Goal: Information Seeking & Learning: Stay updated

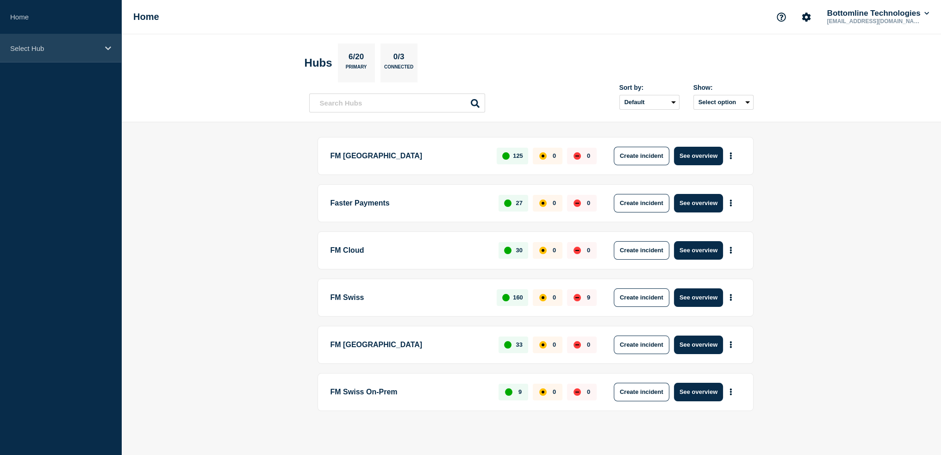
click at [58, 48] on p "Select Hub" at bounding box center [54, 48] width 89 height 8
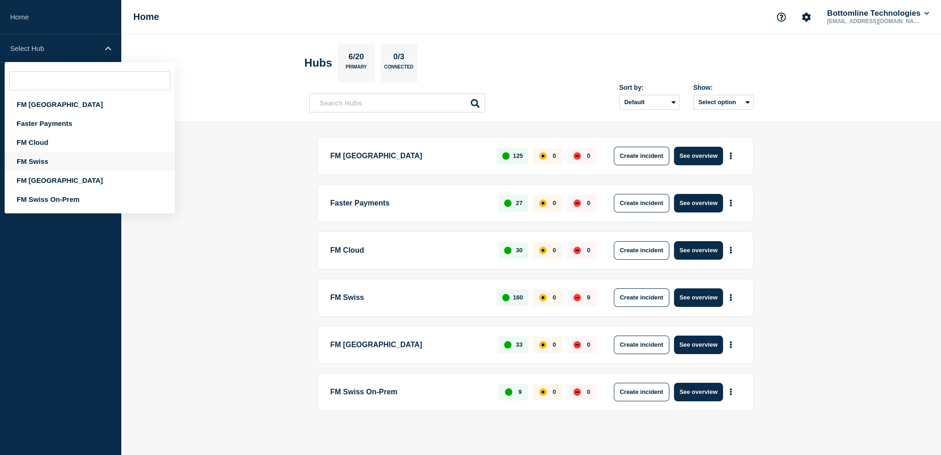
click at [46, 162] on div "FM Swiss" at bounding box center [90, 161] width 170 height 19
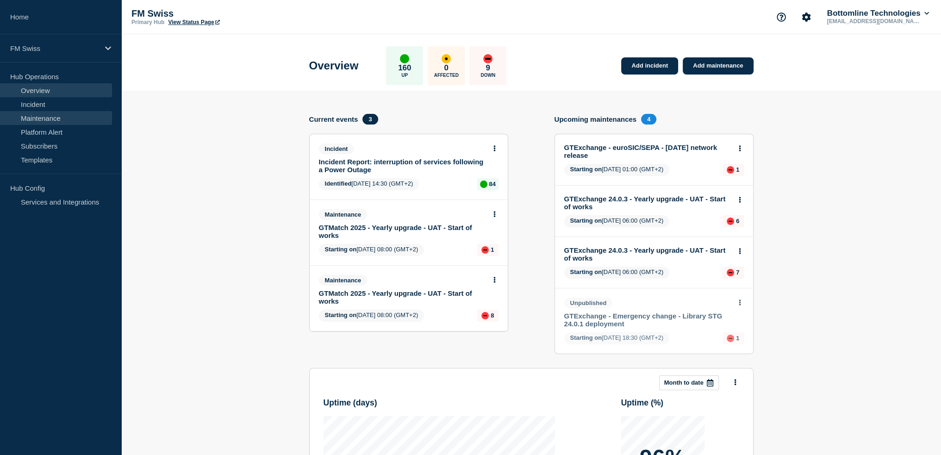
click at [44, 116] on link "Maintenance" at bounding box center [56, 118] width 112 height 14
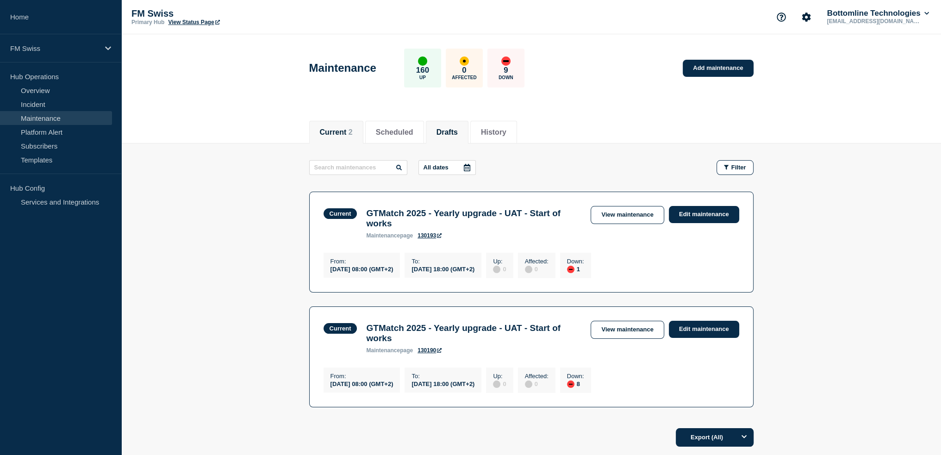
click at [468, 129] on li "Drafts" at bounding box center [447, 132] width 43 height 23
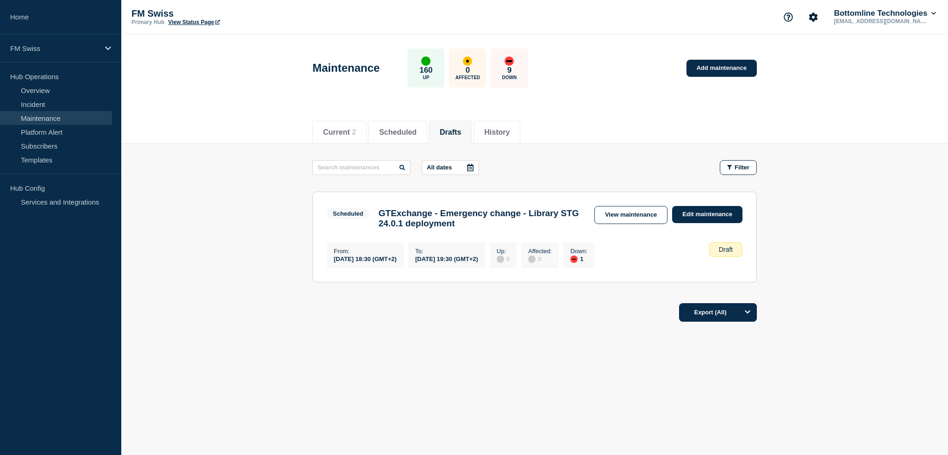
click at [445, 220] on h3 "GTExchange - Emergency change - Library STG 24.0.1 deployment" at bounding box center [482, 218] width 206 height 20
click at [635, 212] on link "View maintenance" at bounding box center [630, 215] width 73 height 18
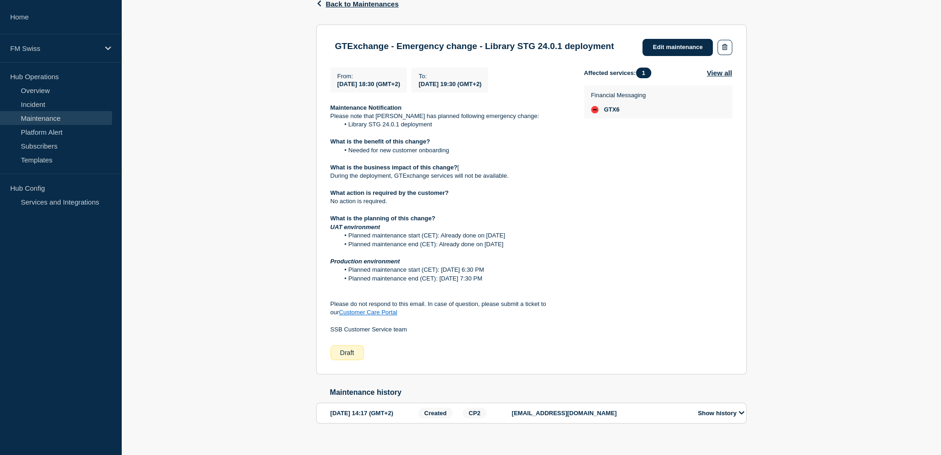
scroll to position [191, 0]
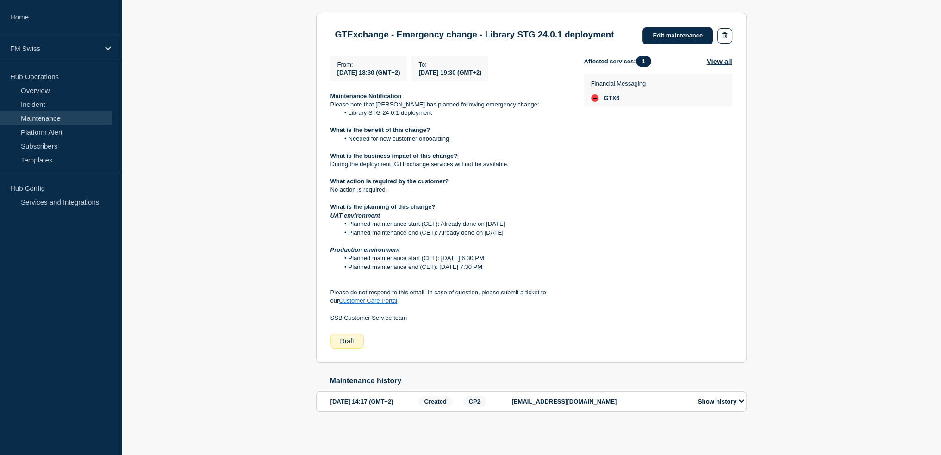
click at [718, 400] on button "Show history" at bounding box center [721, 402] width 52 height 8
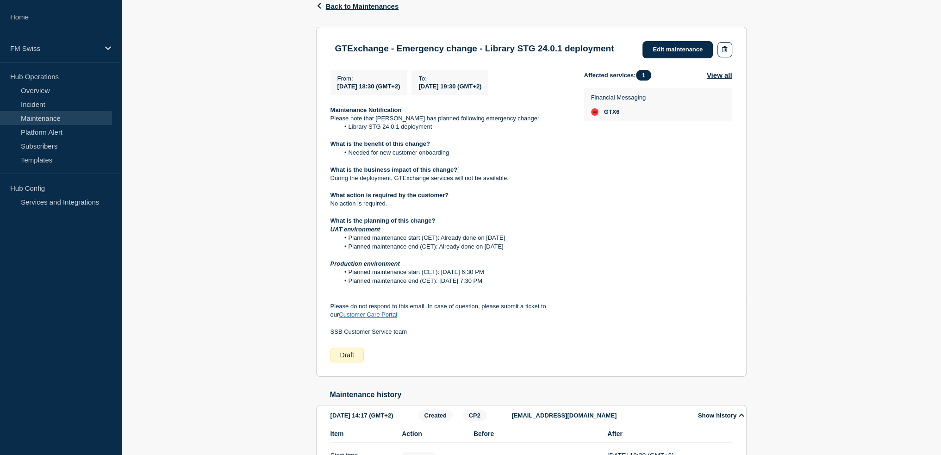
scroll to position [52, 0]
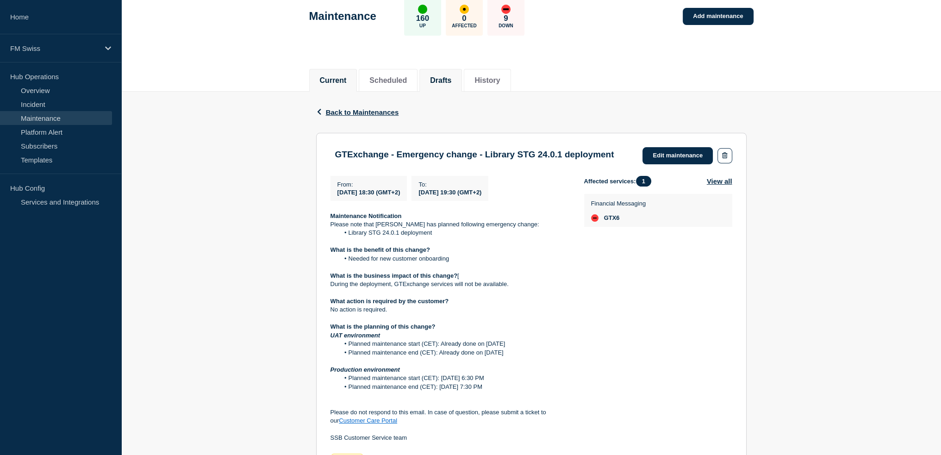
click at [341, 82] on button "Current" at bounding box center [333, 80] width 27 height 8
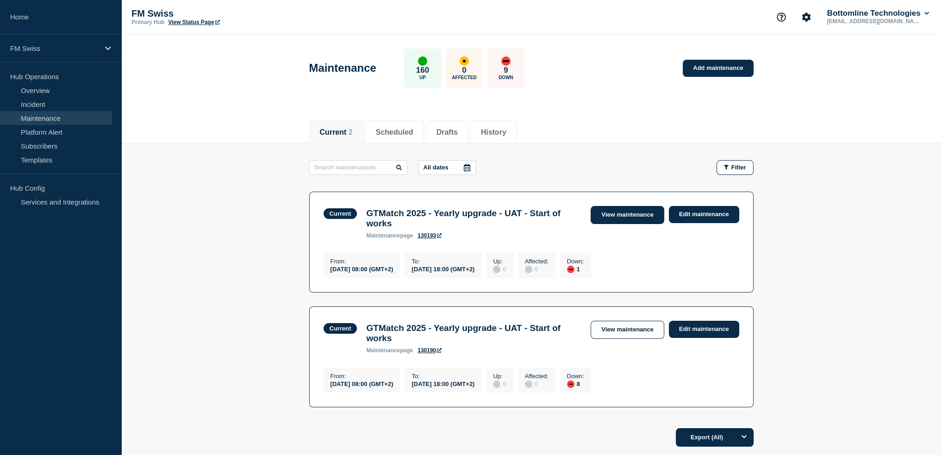
click at [610, 217] on link "View maintenance" at bounding box center [627, 215] width 73 height 18
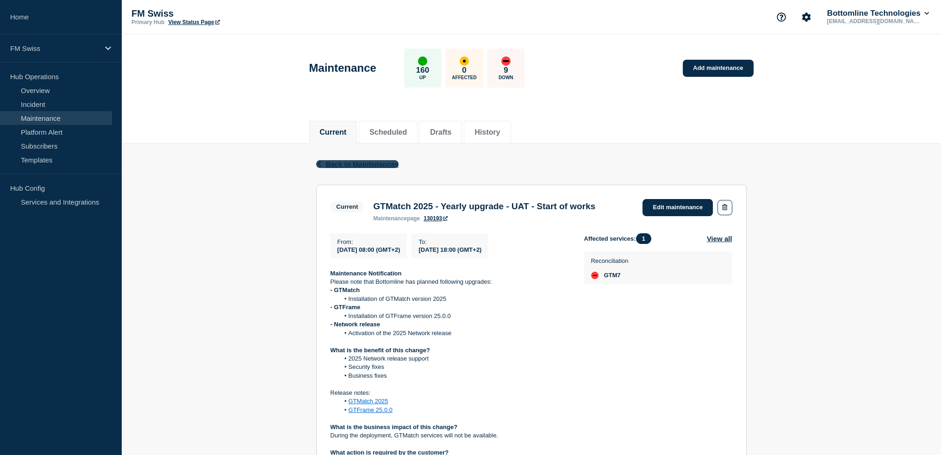
click at [375, 166] on span "Back to Maintenances" at bounding box center [362, 164] width 73 height 8
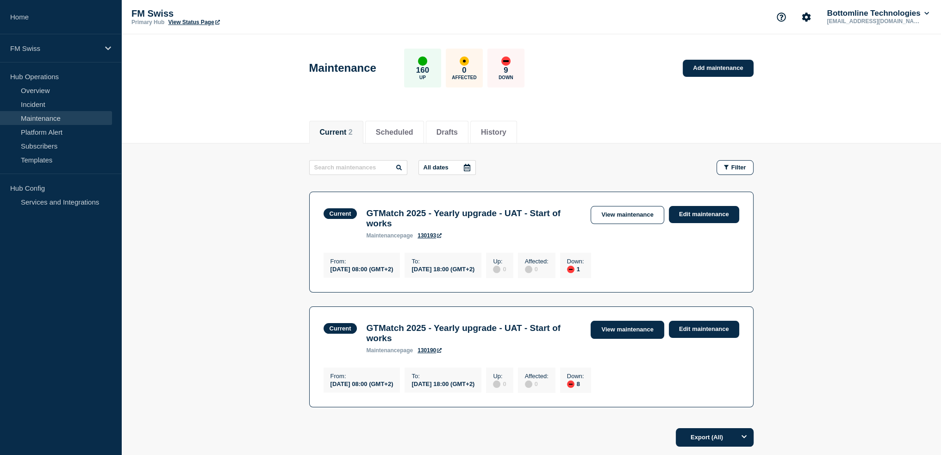
click at [639, 332] on link "View maintenance" at bounding box center [627, 330] width 73 height 18
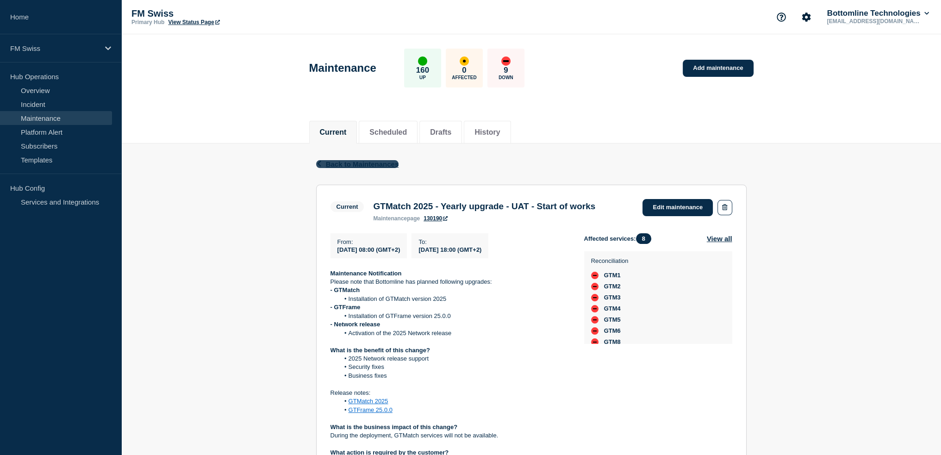
click at [374, 162] on span "Back to Maintenances" at bounding box center [362, 164] width 73 height 8
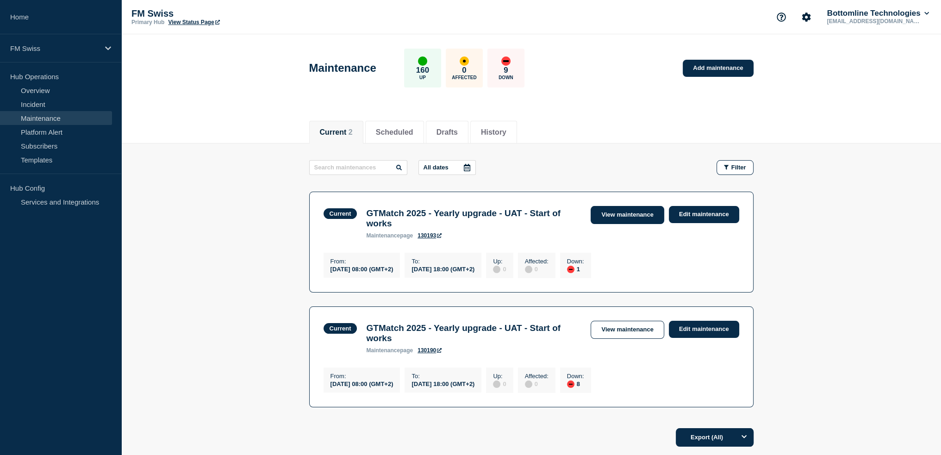
click at [607, 222] on link "View maintenance" at bounding box center [627, 215] width 73 height 18
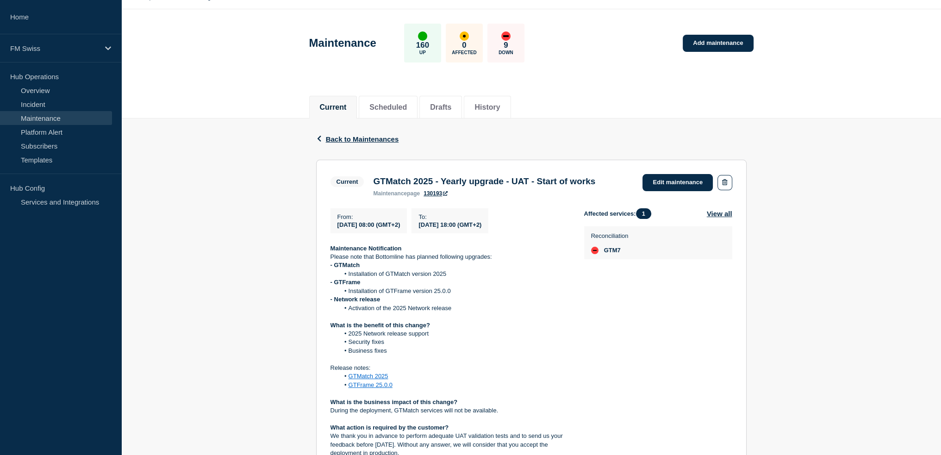
scroll to position [46, 0]
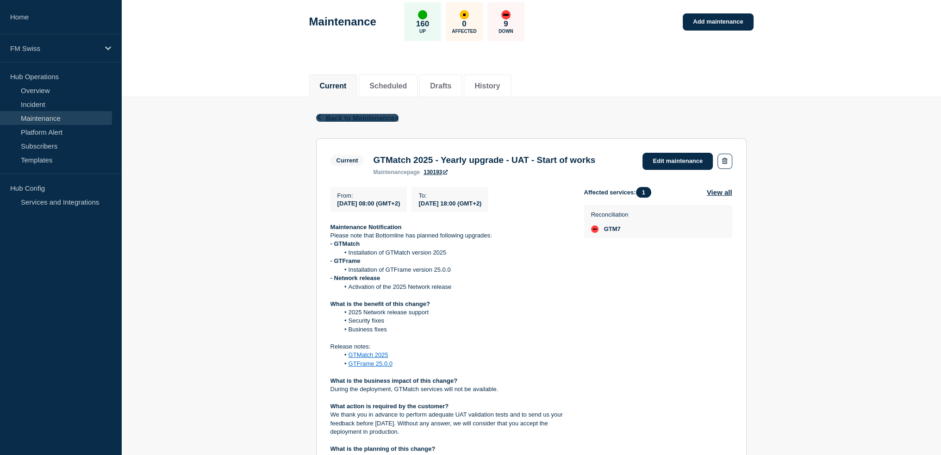
click at [361, 119] on span "Back to Maintenances" at bounding box center [362, 118] width 73 height 8
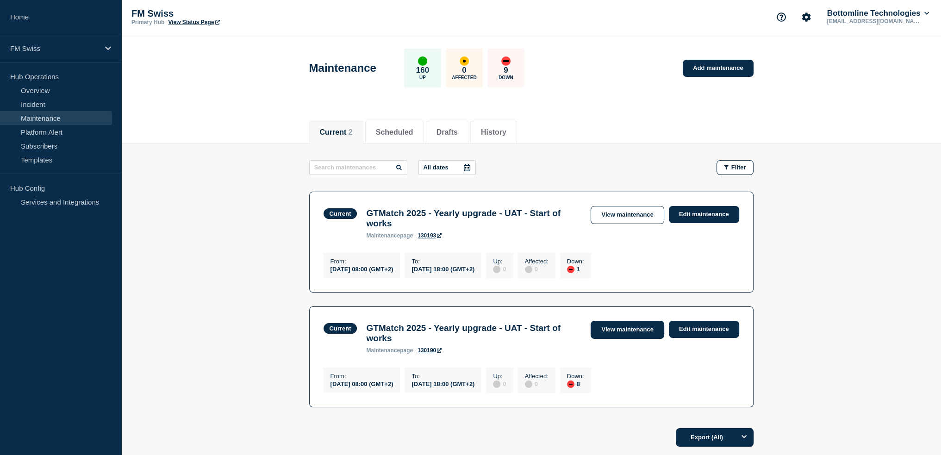
click at [633, 331] on link "View maintenance" at bounding box center [627, 330] width 73 height 18
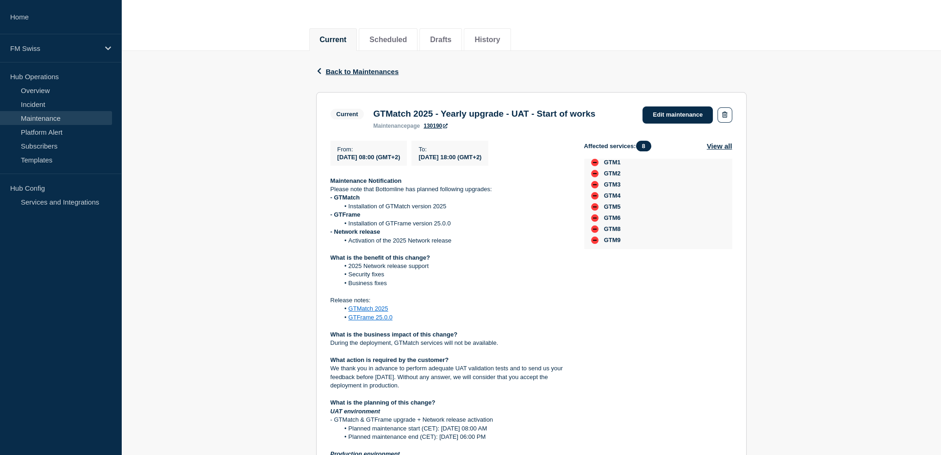
scroll to position [31, 0]
click at [594, 217] on div "down" at bounding box center [594, 215] width 7 height 7
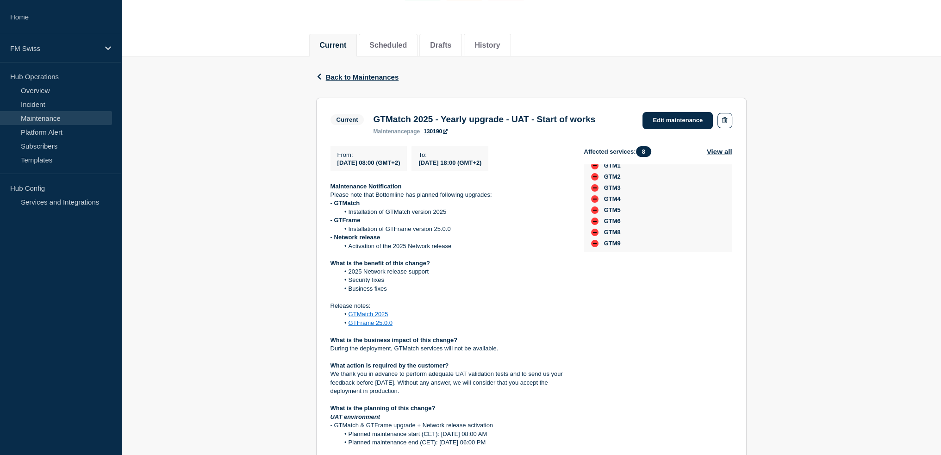
scroll to position [0, 0]
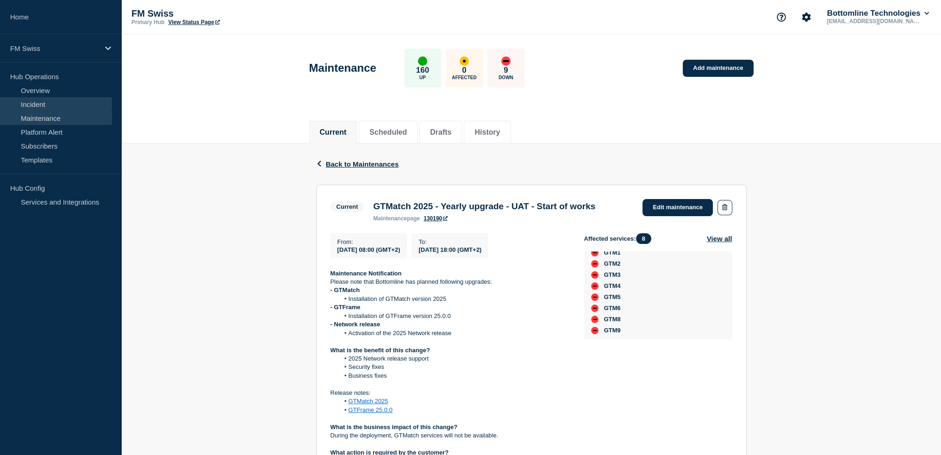
click at [21, 98] on link "Incident" at bounding box center [56, 104] width 112 height 14
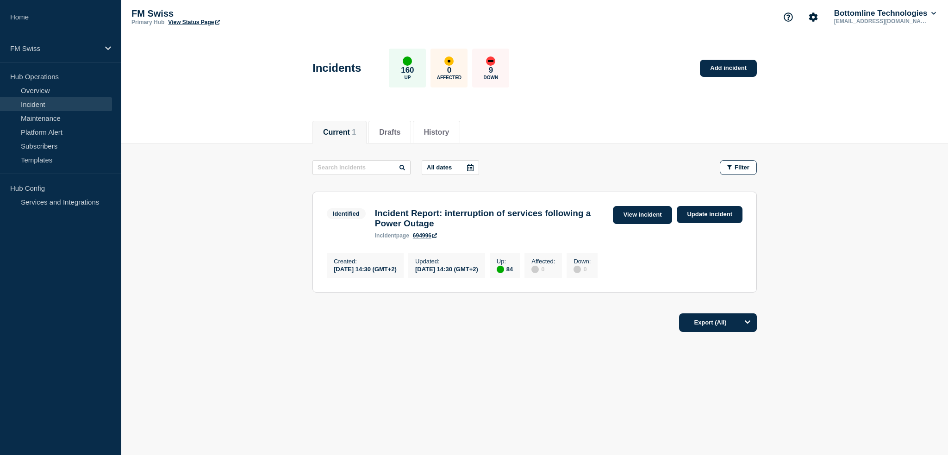
click at [628, 211] on link "View incident" at bounding box center [643, 215] width 60 height 18
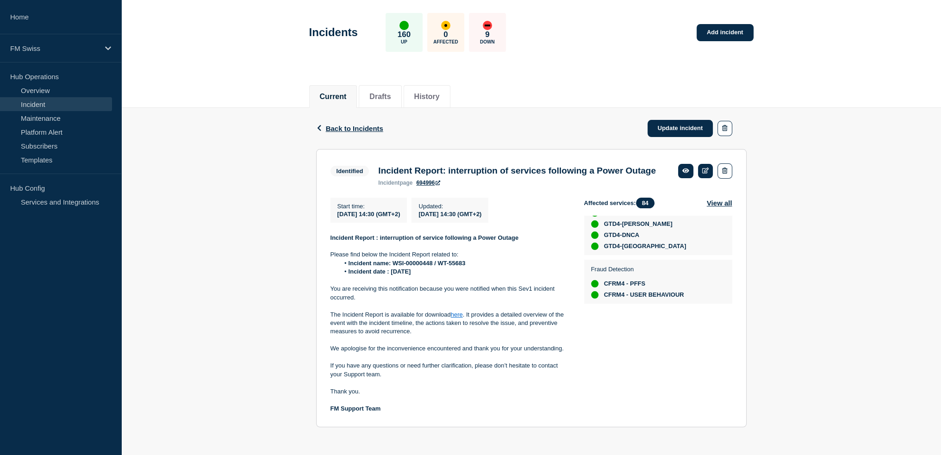
scroll to position [51, 0]
click at [50, 104] on link "Incident" at bounding box center [56, 104] width 112 height 14
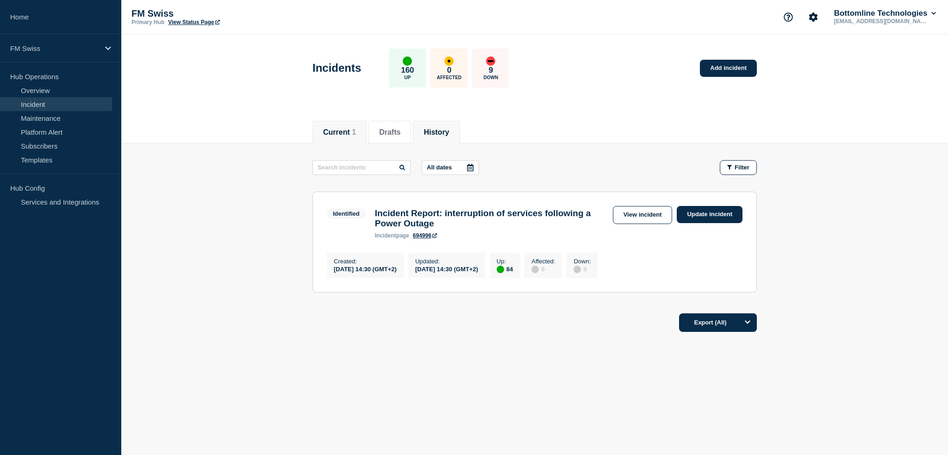
click at [426, 129] on li "History" at bounding box center [436, 132] width 47 height 23
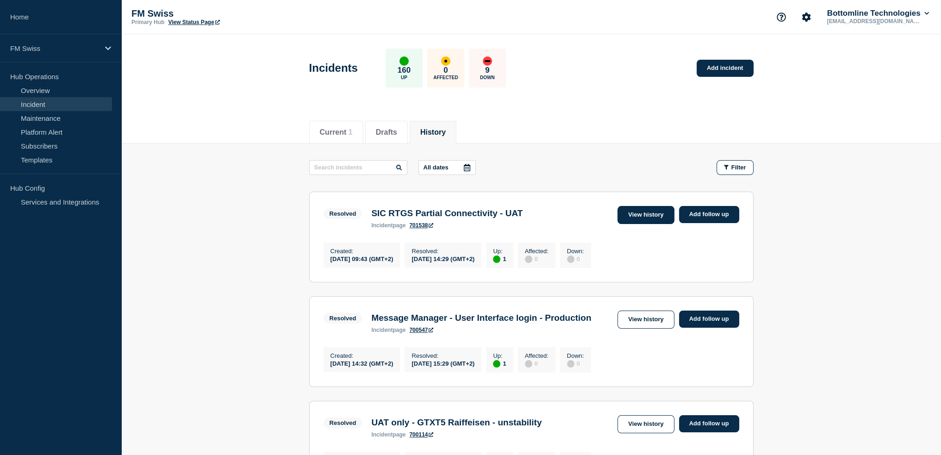
click at [647, 217] on link "View history" at bounding box center [646, 215] width 56 height 18
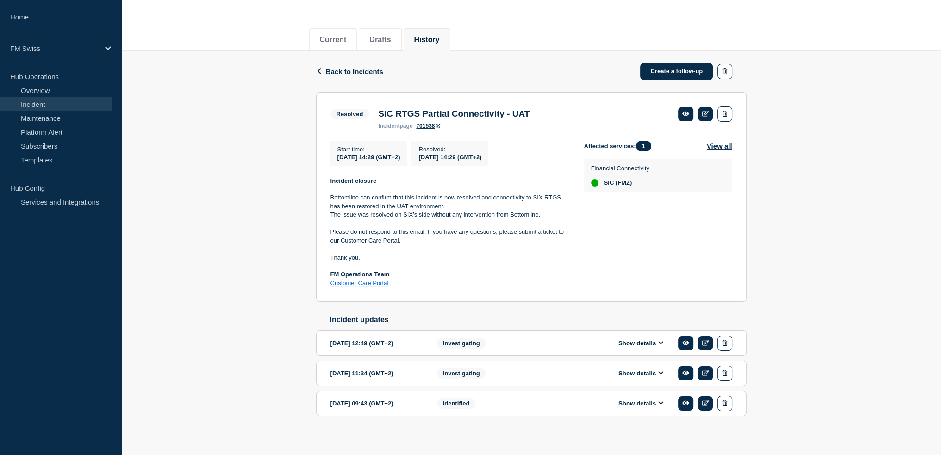
scroll to position [101, 0]
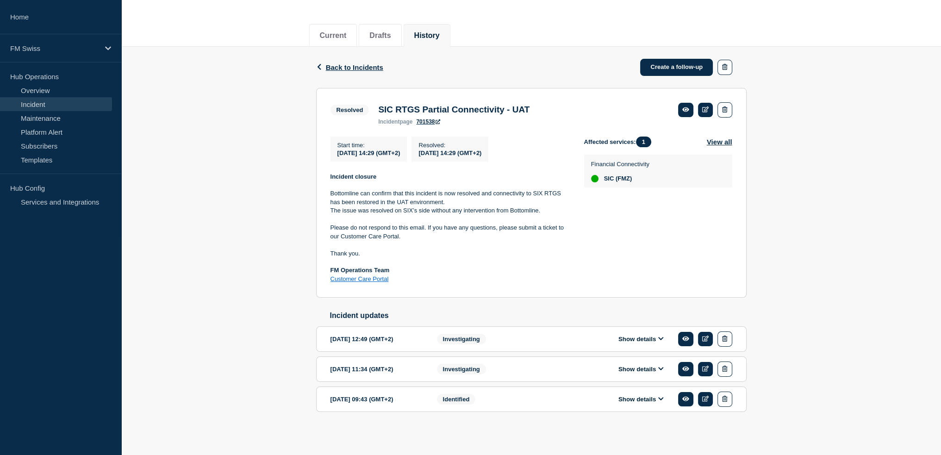
click at [654, 400] on button "Show details" at bounding box center [641, 399] width 51 height 8
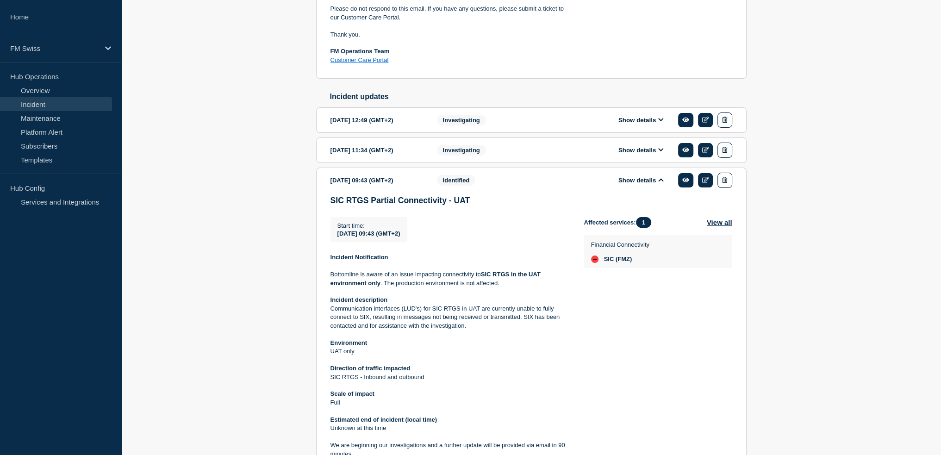
scroll to position [310, 0]
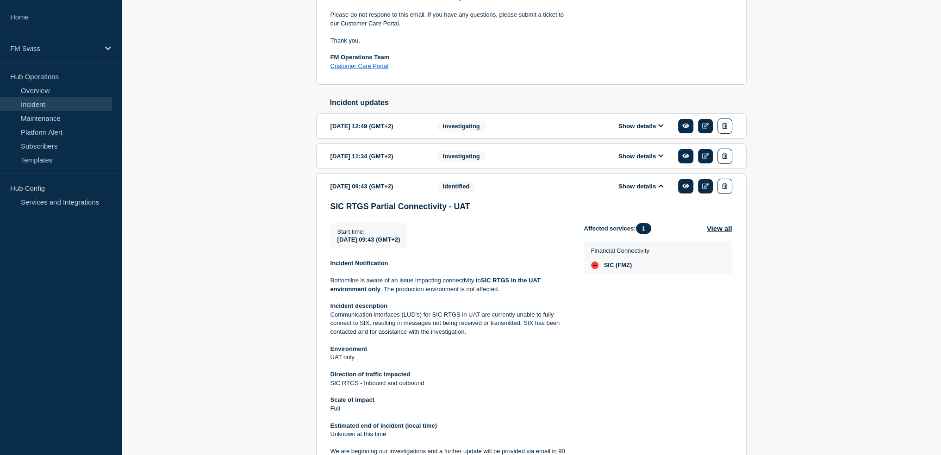
click at [644, 159] on button "Show details" at bounding box center [641, 156] width 51 height 8
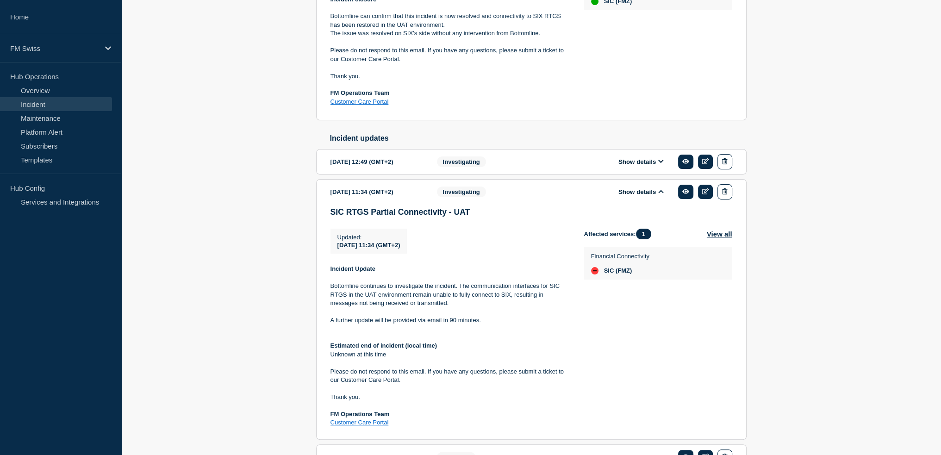
scroll to position [263, 0]
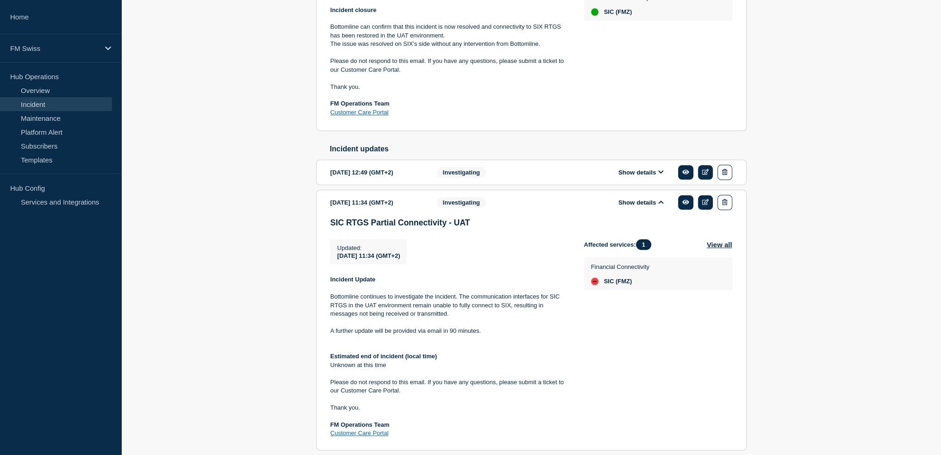
click at [625, 176] on button "Show details" at bounding box center [641, 173] width 51 height 8
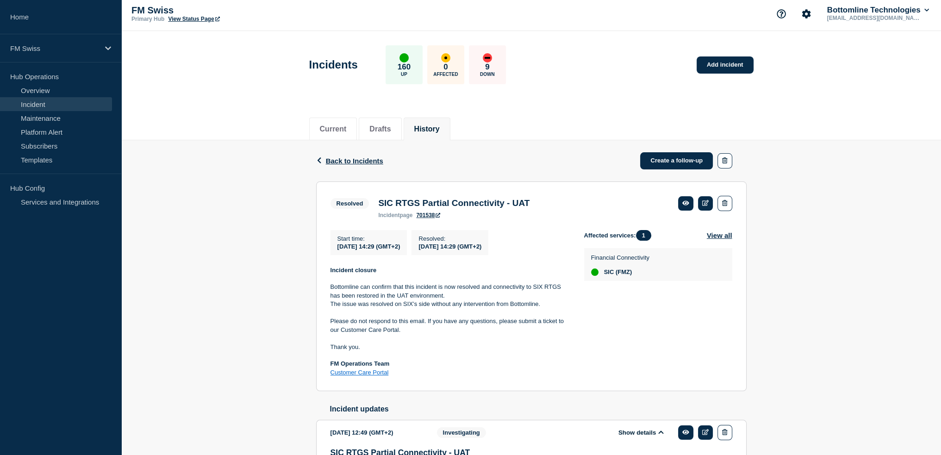
scroll to position [0, 0]
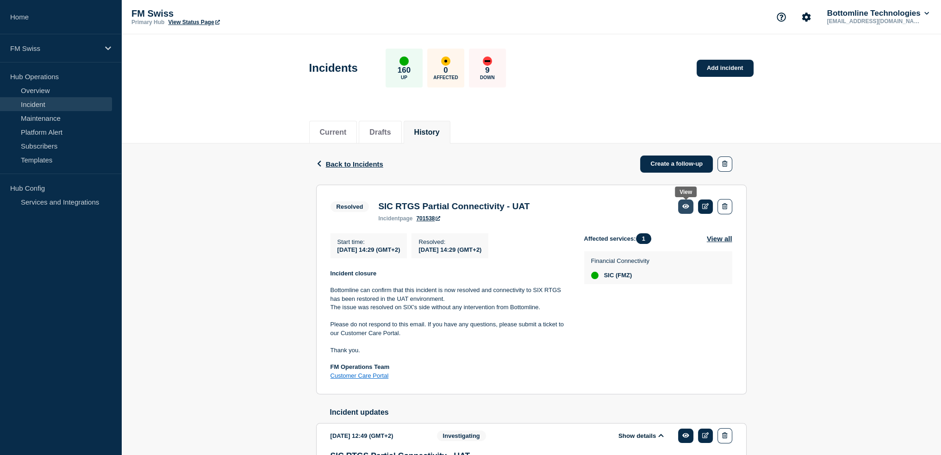
click at [691, 206] on link at bounding box center [685, 207] width 15 height 14
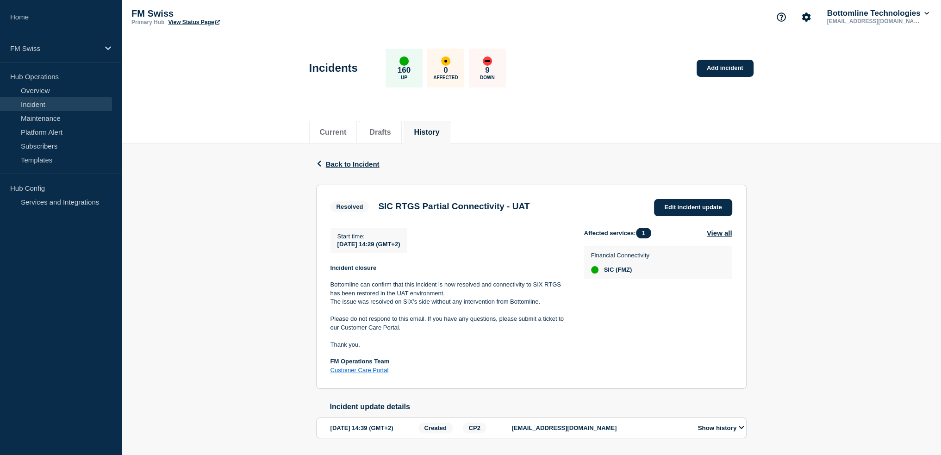
scroll to position [36, 0]
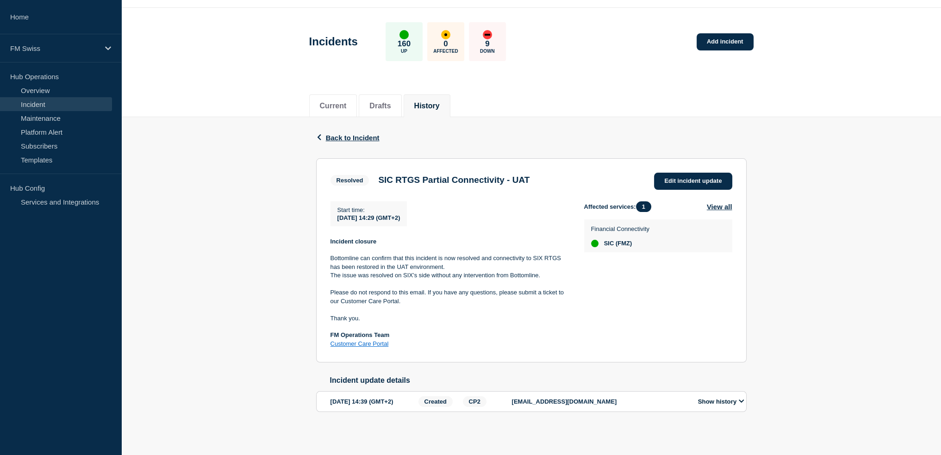
click at [734, 398] on button "Show history" at bounding box center [721, 402] width 52 height 8
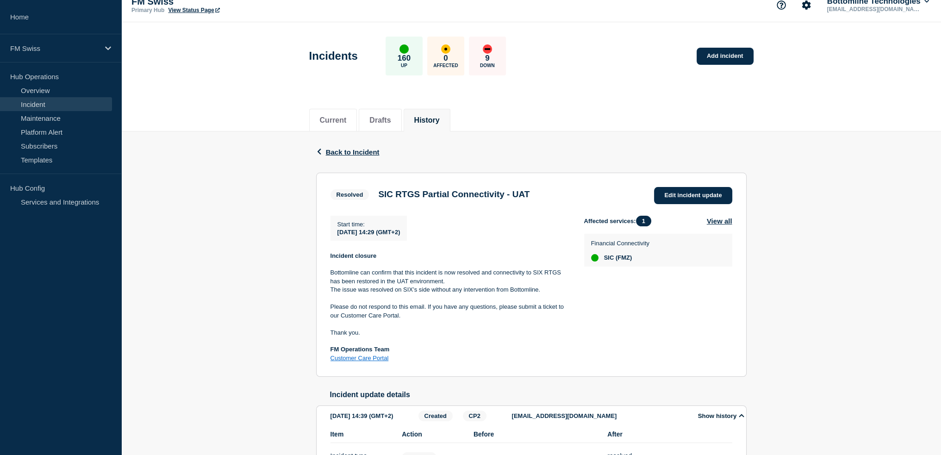
scroll to position [0, 0]
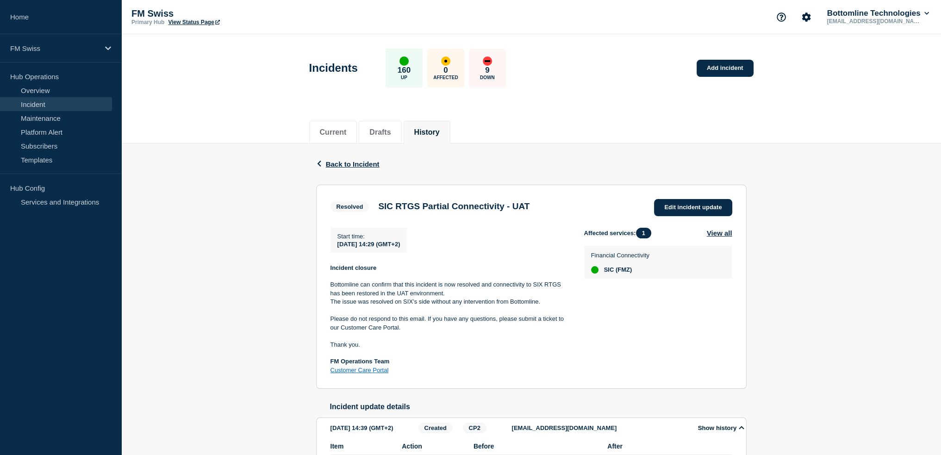
click at [424, 128] on button "History" at bounding box center [426, 132] width 25 height 8
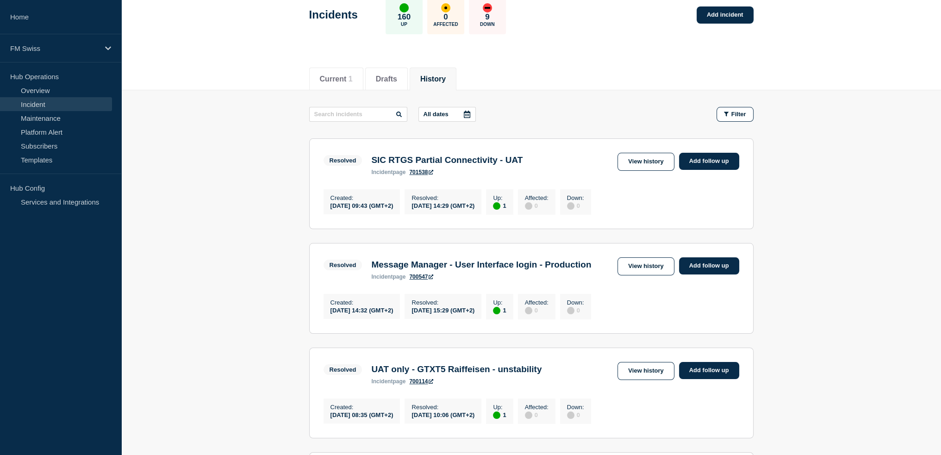
scroll to position [93, 0]
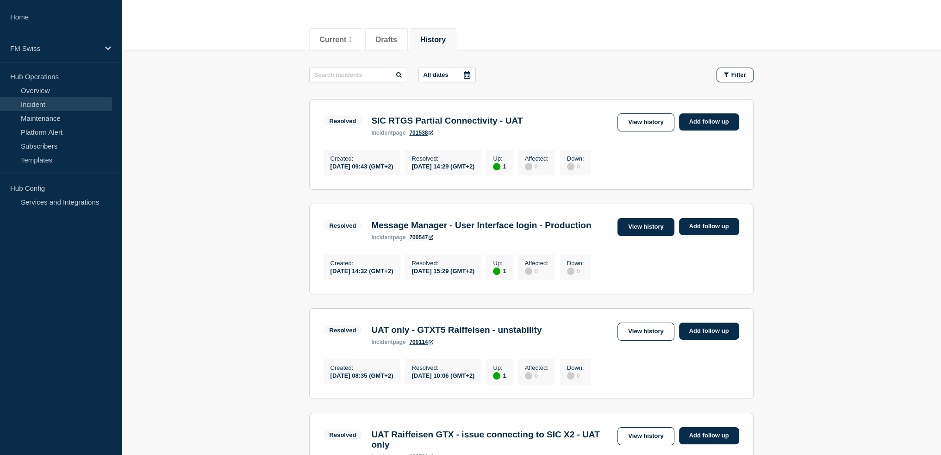
click at [639, 229] on link "View history" at bounding box center [646, 227] width 56 height 18
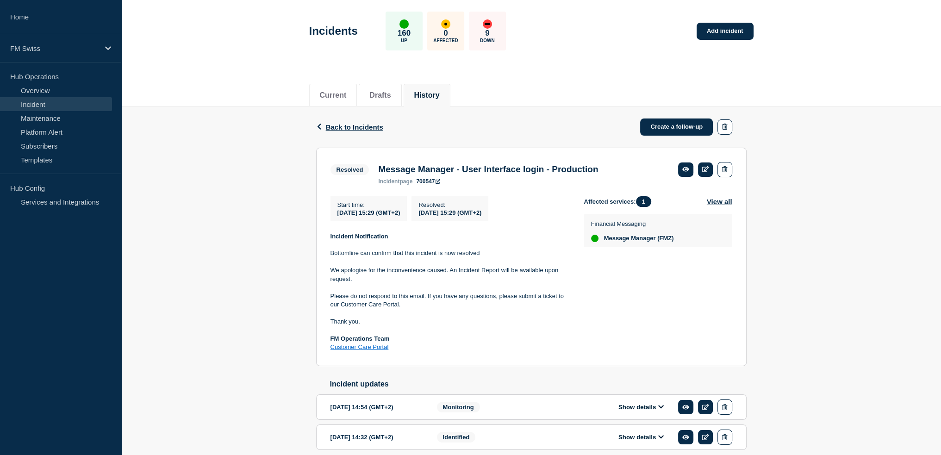
scroll to position [80, 0]
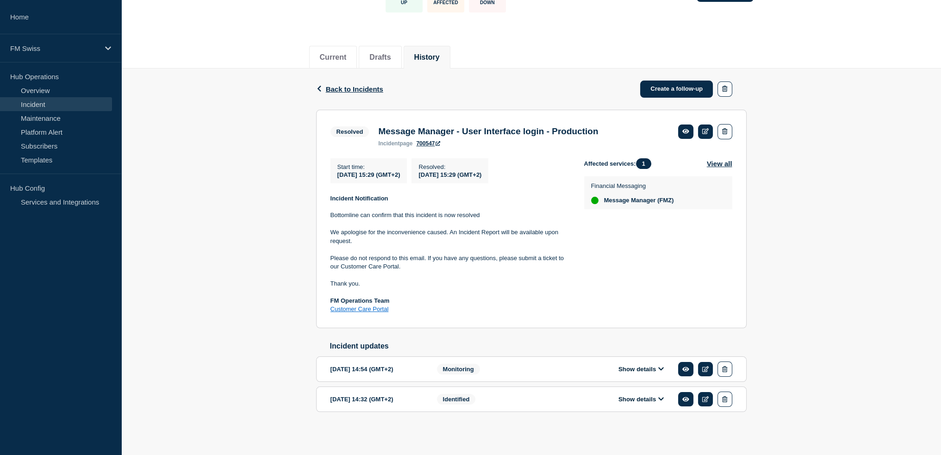
click at [637, 398] on button "Show details" at bounding box center [641, 399] width 51 height 8
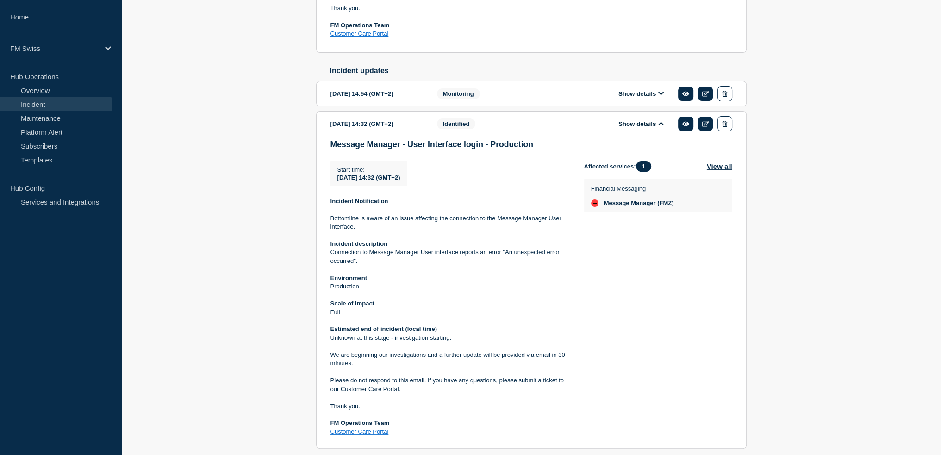
scroll to position [301, 0]
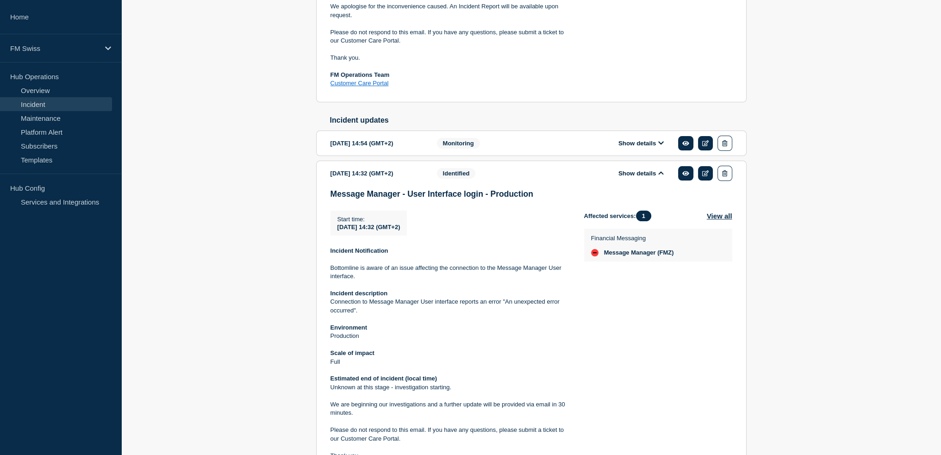
click at [637, 146] on button "Show details" at bounding box center [641, 143] width 51 height 8
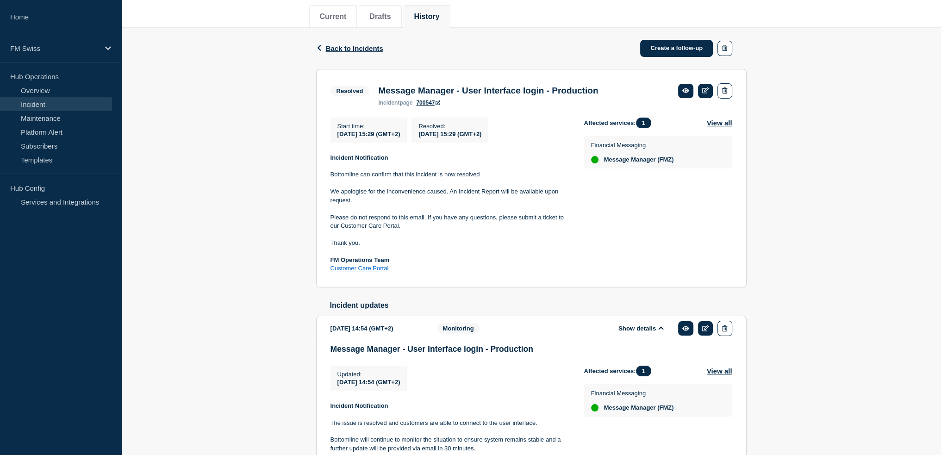
scroll to position [0, 0]
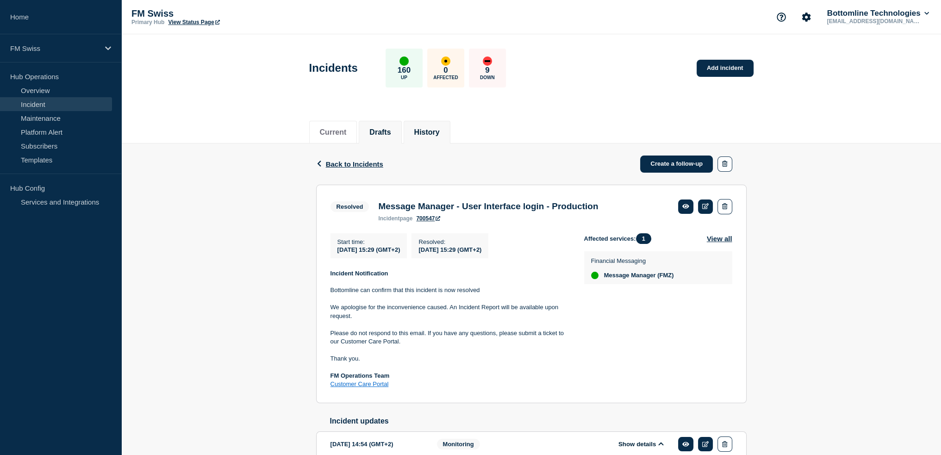
click at [383, 128] on button "Drafts" at bounding box center [379, 132] width 21 height 8
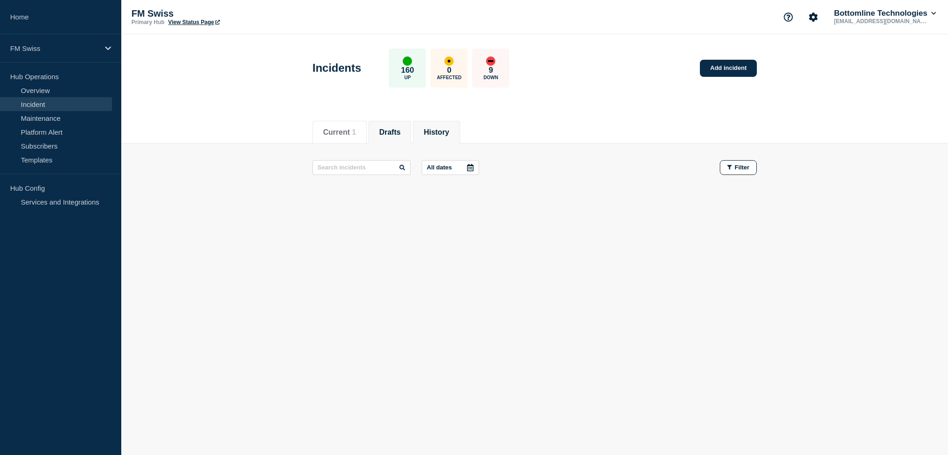
click at [449, 131] on button "History" at bounding box center [436, 132] width 25 height 8
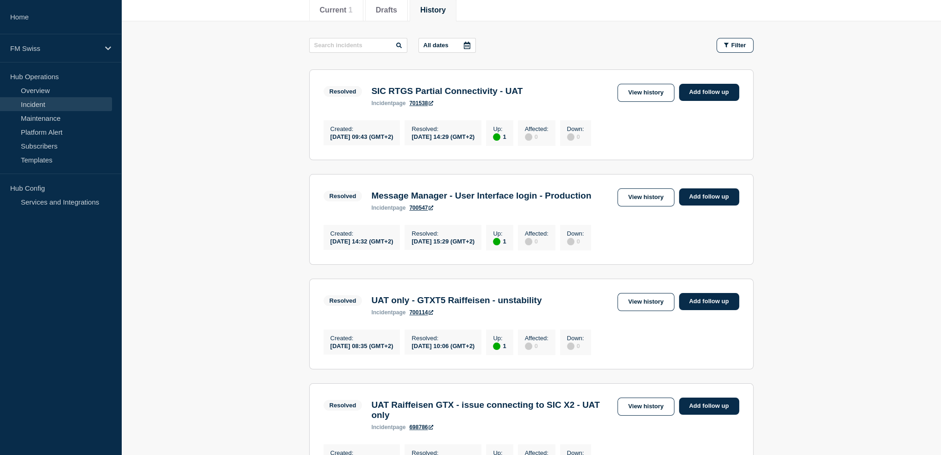
scroll to position [46, 0]
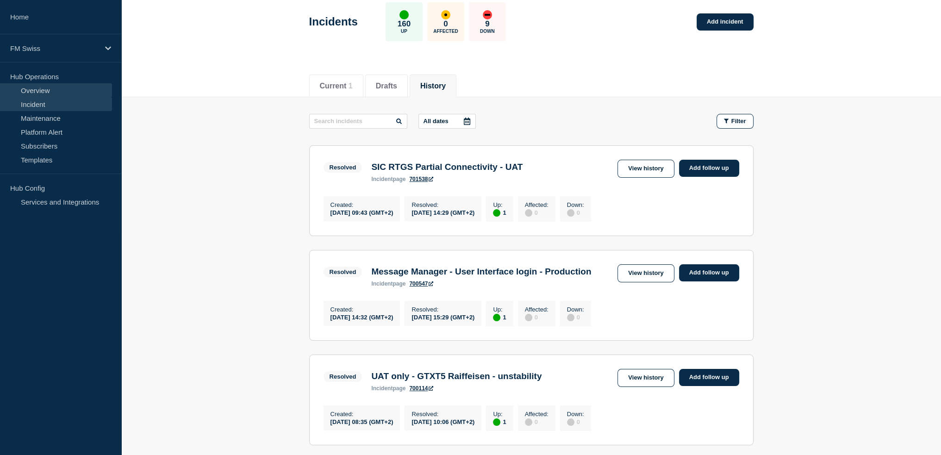
click at [59, 94] on link "Overview" at bounding box center [56, 90] width 112 height 14
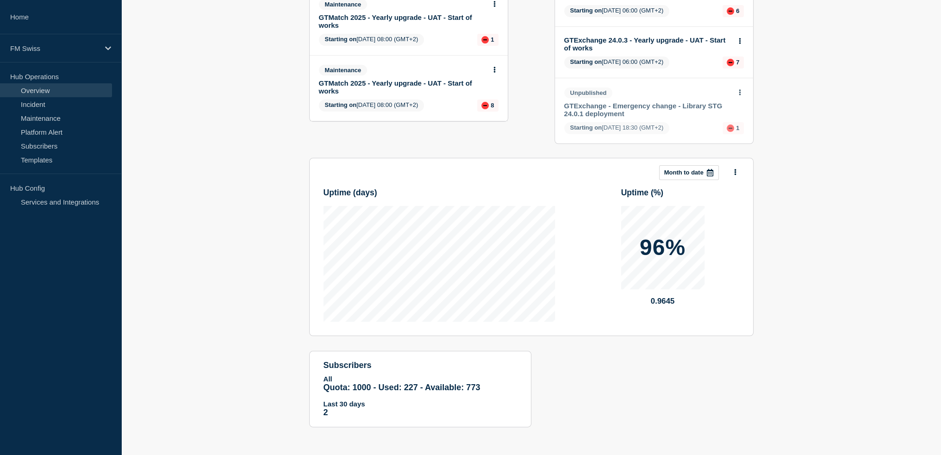
scroll to position [211, 0]
click at [54, 52] on div "FM Swiss" at bounding box center [60, 48] width 121 height 28
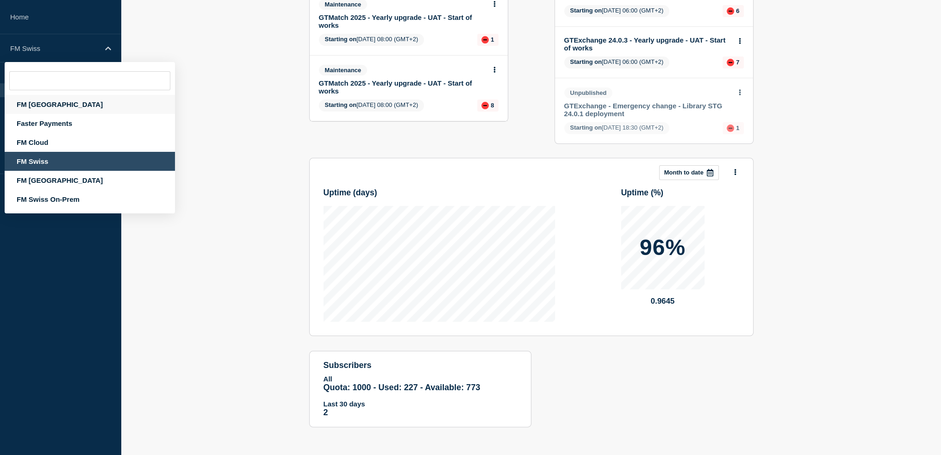
click at [54, 113] on div "FM [GEOGRAPHIC_DATA]" at bounding box center [90, 104] width 170 height 19
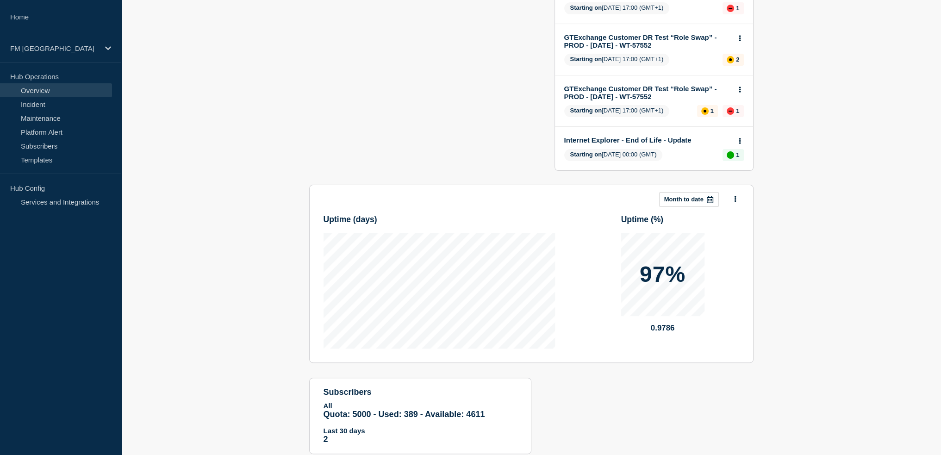
scroll to position [301, 0]
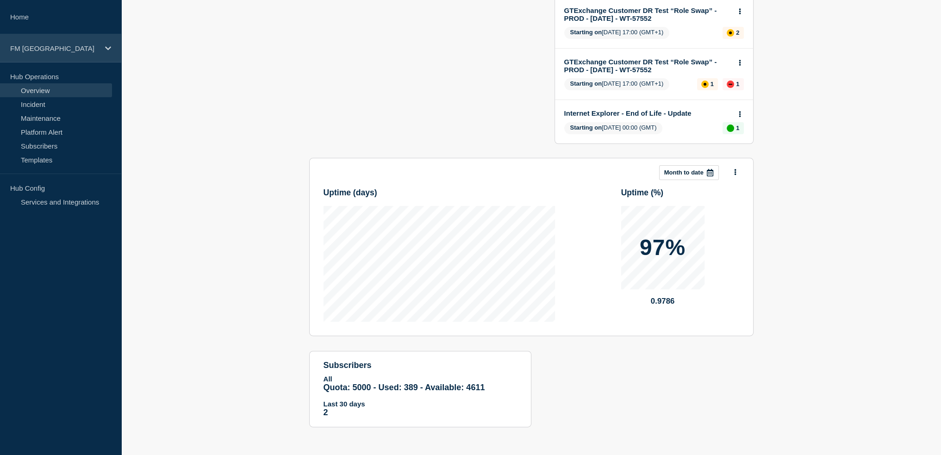
click at [59, 45] on p "FM [GEOGRAPHIC_DATA]" at bounding box center [54, 48] width 89 height 8
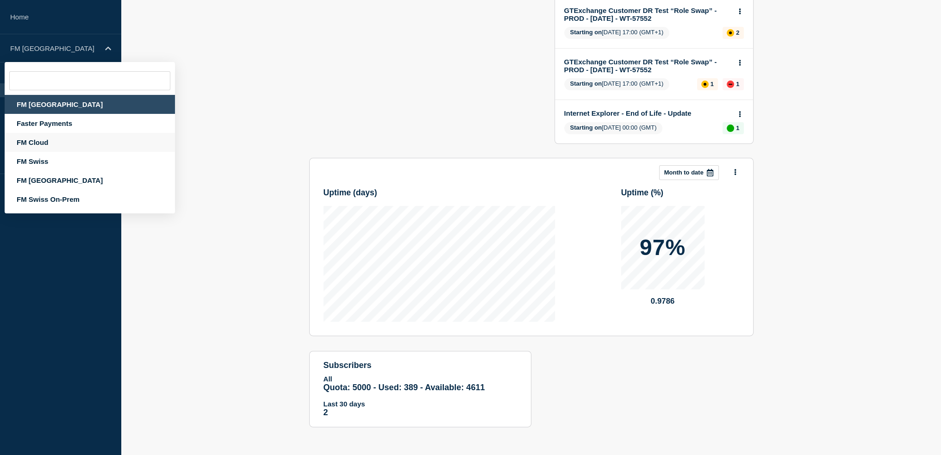
click at [54, 142] on div "FM Cloud" at bounding box center [90, 142] width 170 height 19
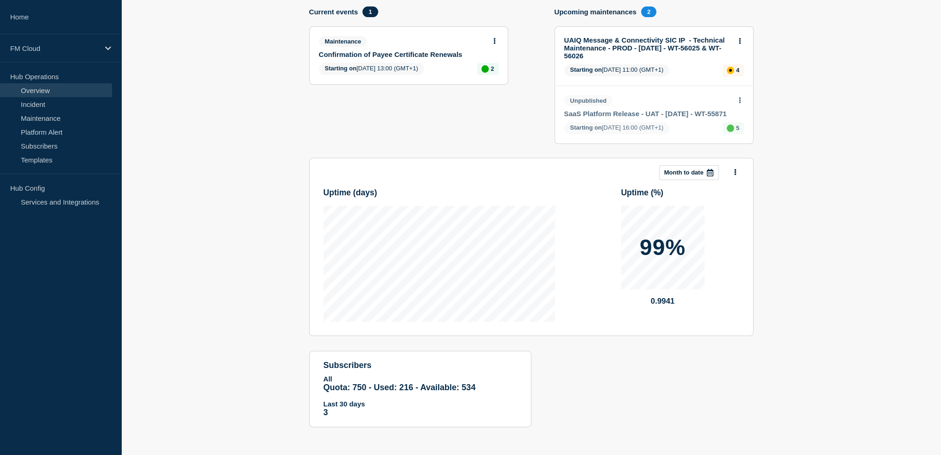
scroll to position [116, 0]
click at [60, 55] on div "FM Cloud" at bounding box center [60, 48] width 121 height 28
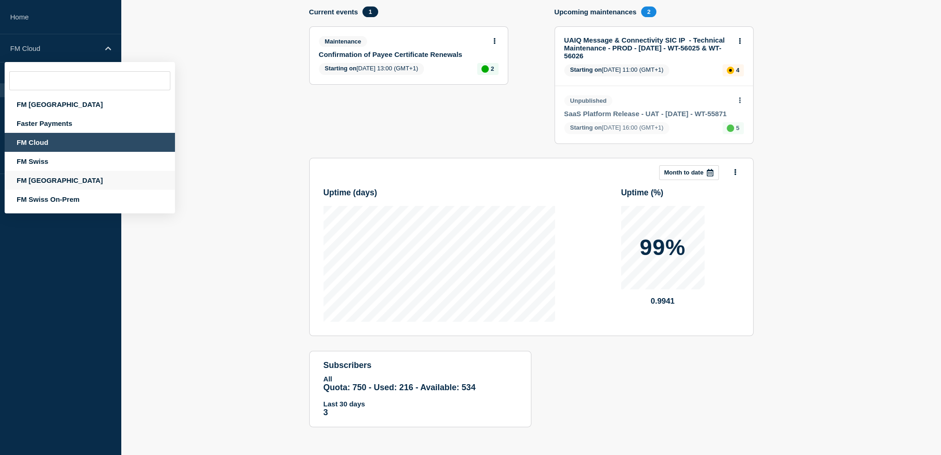
click at [60, 179] on div "FM [GEOGRAPHIC_DATA]" at bounding box center [90, 180] width 170 height 19
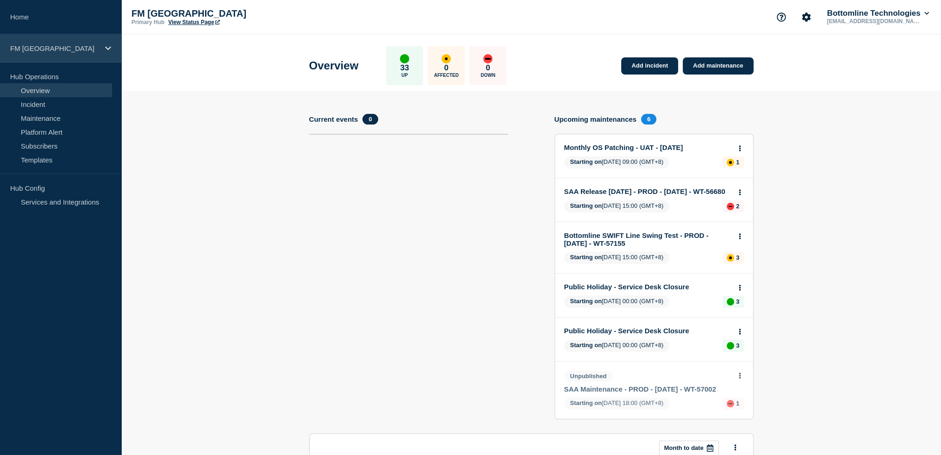
click at [57, 56] on div "FM [GEOGRAPHIC_DATA]" at bounding box center [60, 48] width 121 height 28
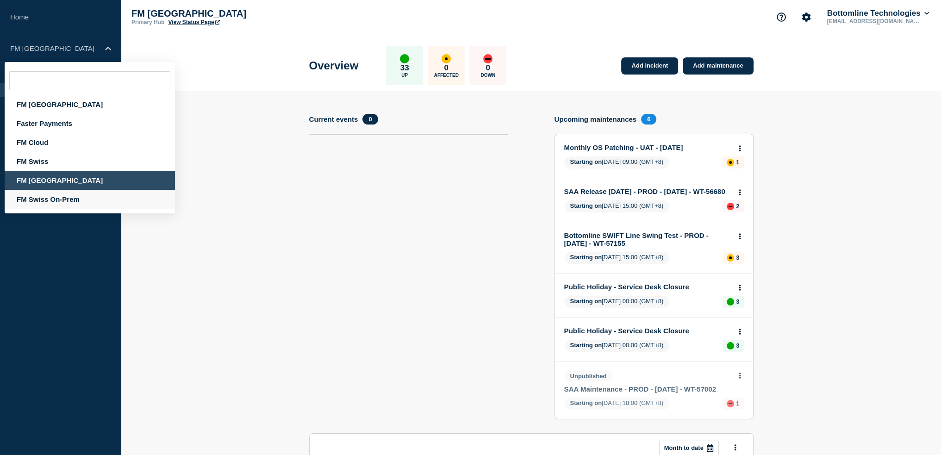
click at [65, 199] on div "FM Swiss On-Prem" at bounding box center [90, 199] width 170 height 19
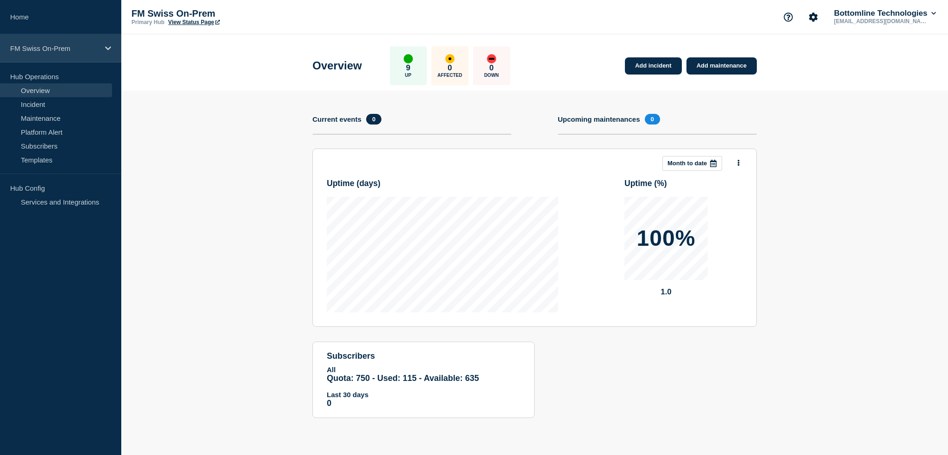
click at [87, 52] on p "FM Swiss On-Prem" at bounding box center [54, 48] width 89 height 8
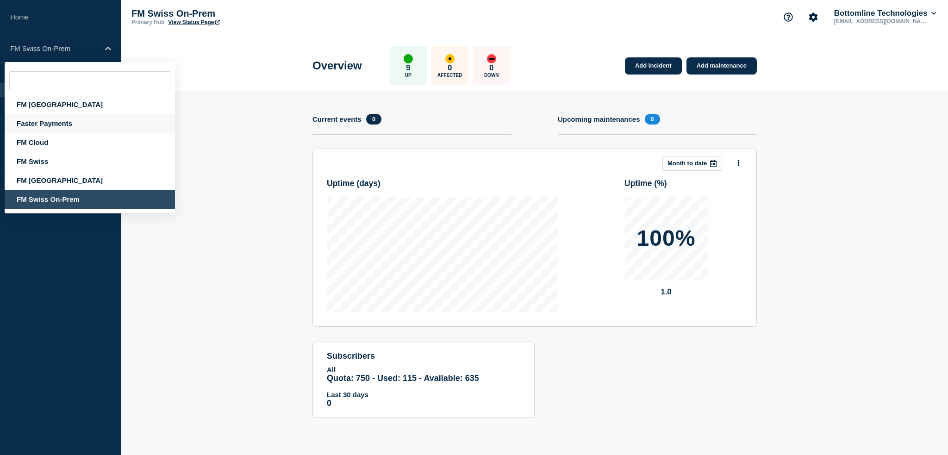
click at [63, 124] on div "Faster Payments" at bounding box center [90, 123] width 170 height 19
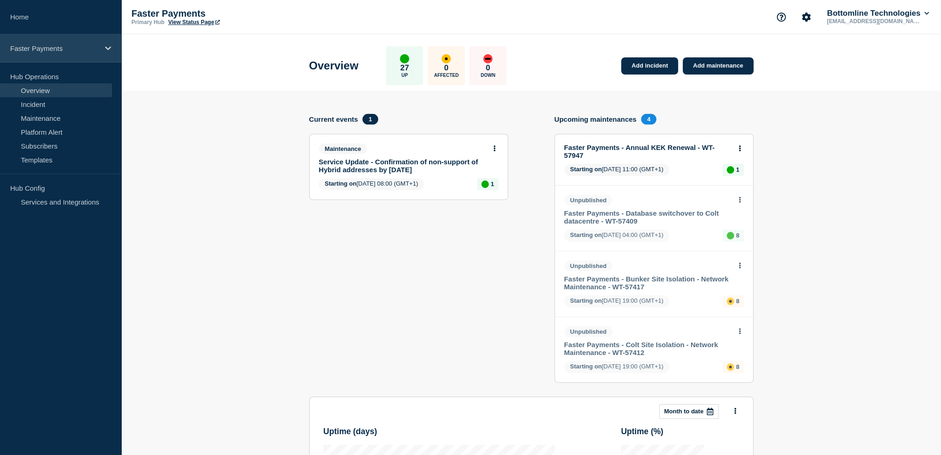
click at [89, 50] on p "Faster Payments" at bounding box center [54, 48] width 89 height 8
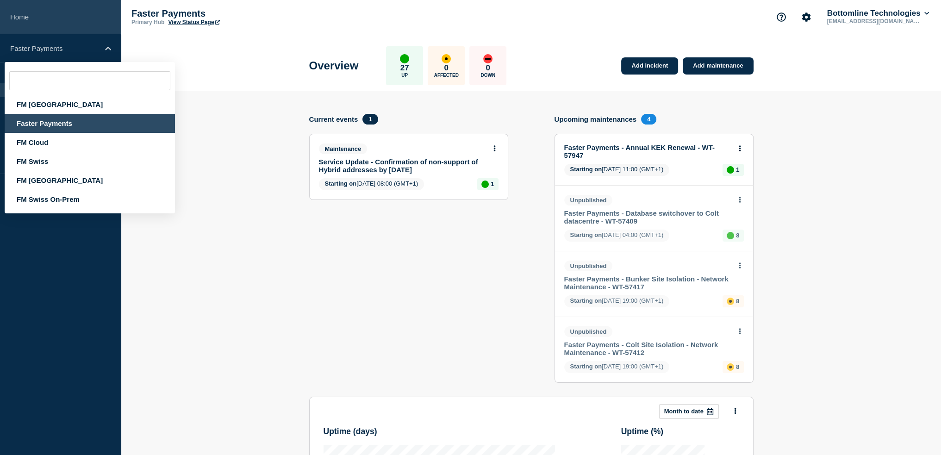
click at [51, 21] on link "Home" at bounding box center [60, 17] width 121 height 34
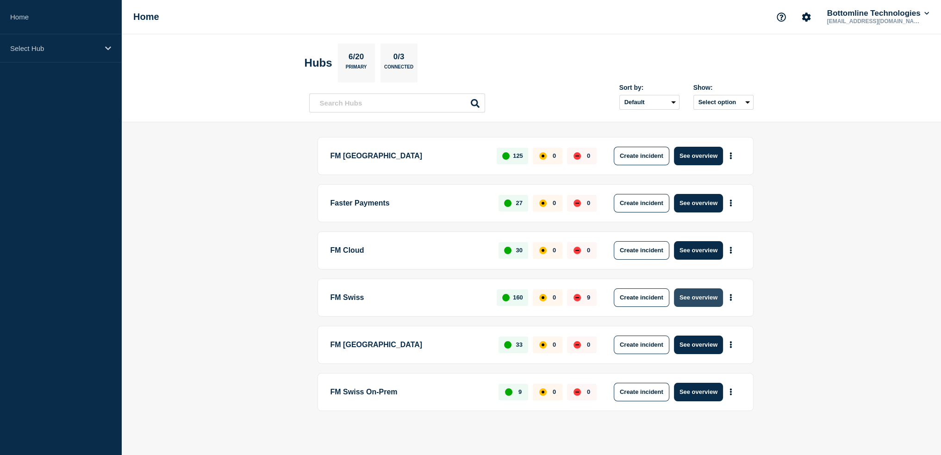
click at [696, 296] on button "See overview" at bounding box center [698, 297] width 49 height 19
